Goal: Task Accomplishment & Management: Manage account settings

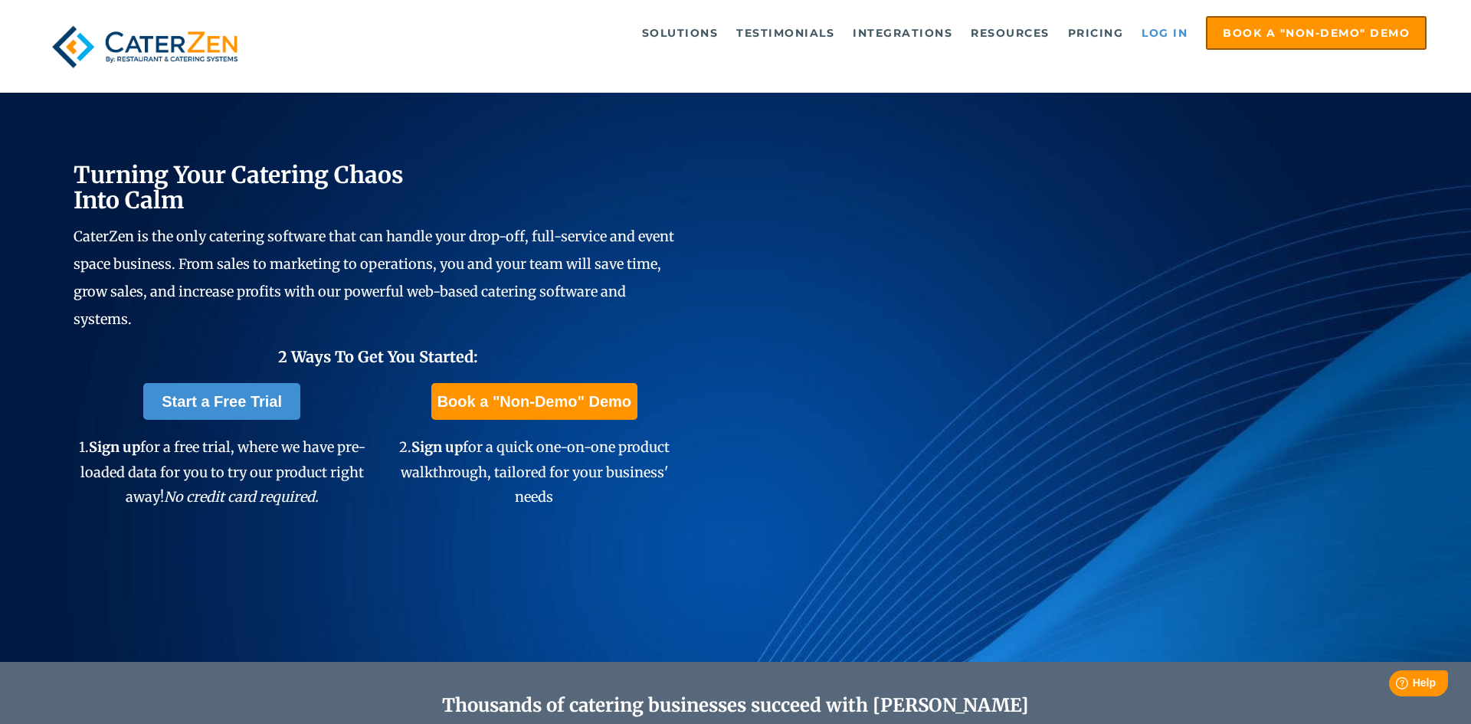
click at [1176, 33] on link "Log in" at bounding box center [1164, 33] width 61 height 31
click at [1165, 23] on link "Log in" at bounding box center [1164, 33] width 61 height 31
click at [1158, 35] on link "Log in" at bounding box center [1164, 33] width 61 height 31
